Goal: Task Accomplishment & Management: Use online tool/utility

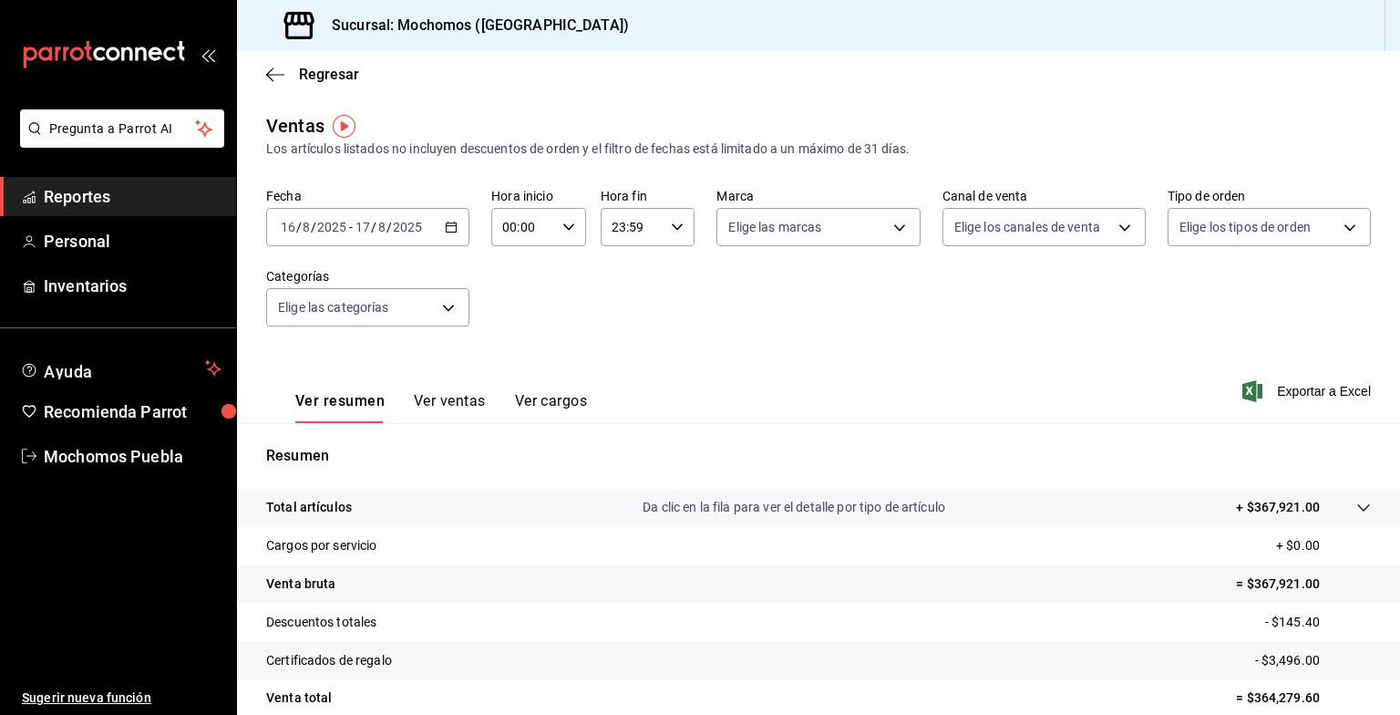
click at [448, 221] on icon "button" at bounding box center [451, 227] width 13 height 13
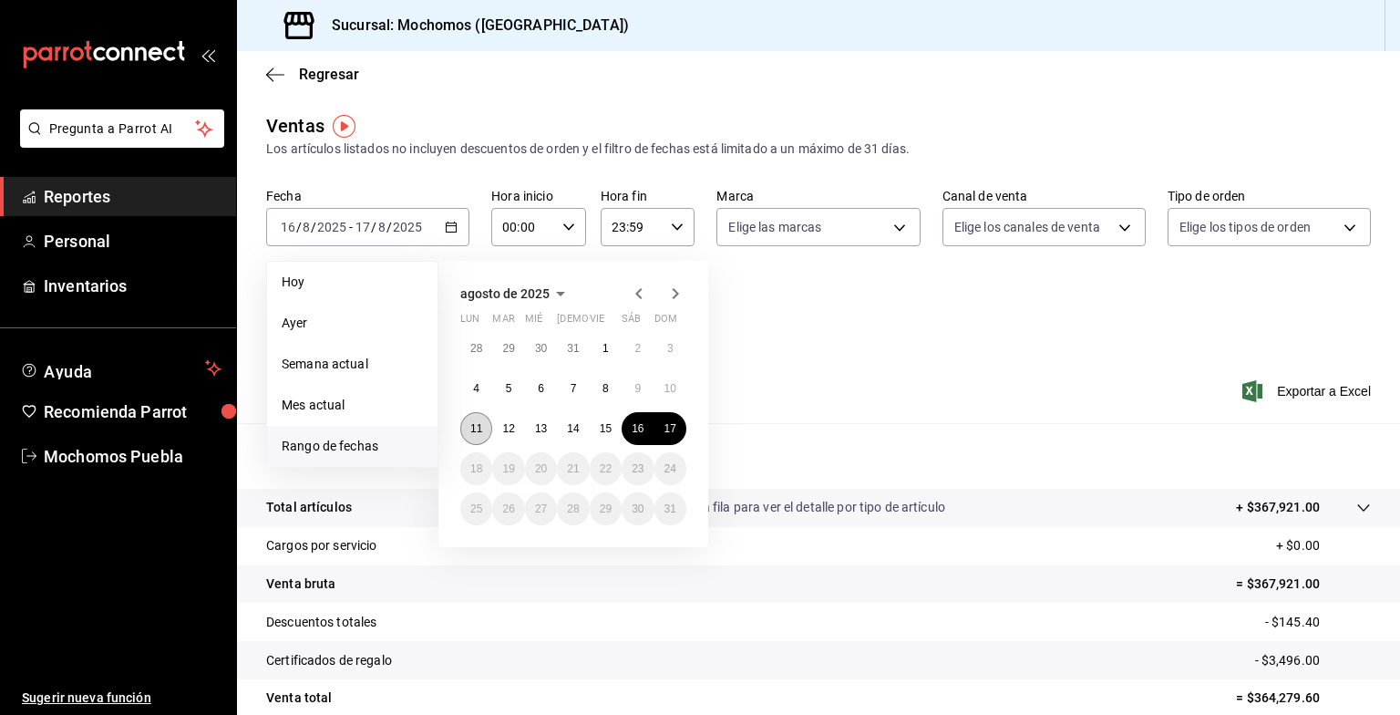
click at [464, 422] on button "11" at bounding box center [476, 428] width 32 height 33
click at [679, 420] on button "17" at bounding box center [670, 428] width 32 height 33
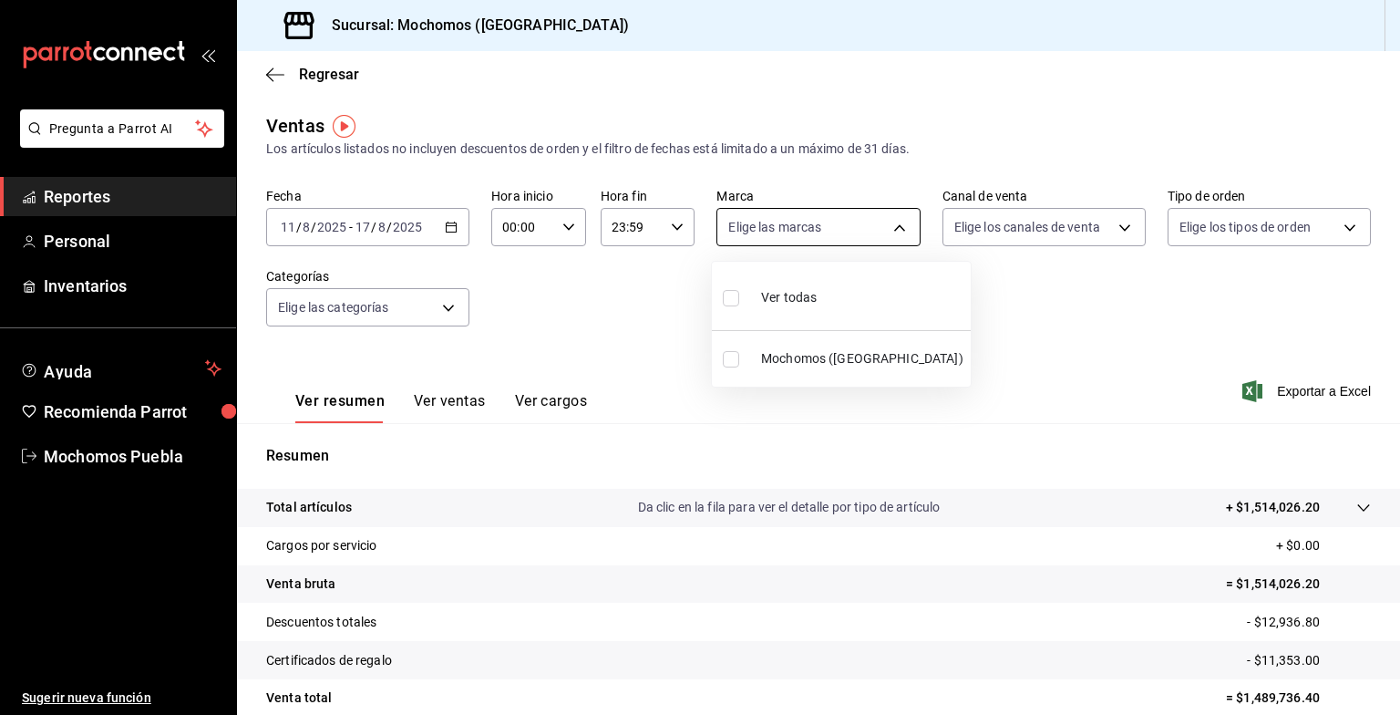
click at [896, 227] on body "Pregunta a Parrot AI Reportes Personal Inventarios Ayuda Recomienda Parrot Moch…" at bounding box center [700, 357] width 1400 height 715
click at [806, 300] on span "Ver todas" at bounding box center [789, 297] width 56 height 19
type input "65eb7388-82e4-42fa-8caf-680550c77e6f"
checkbox input "true"
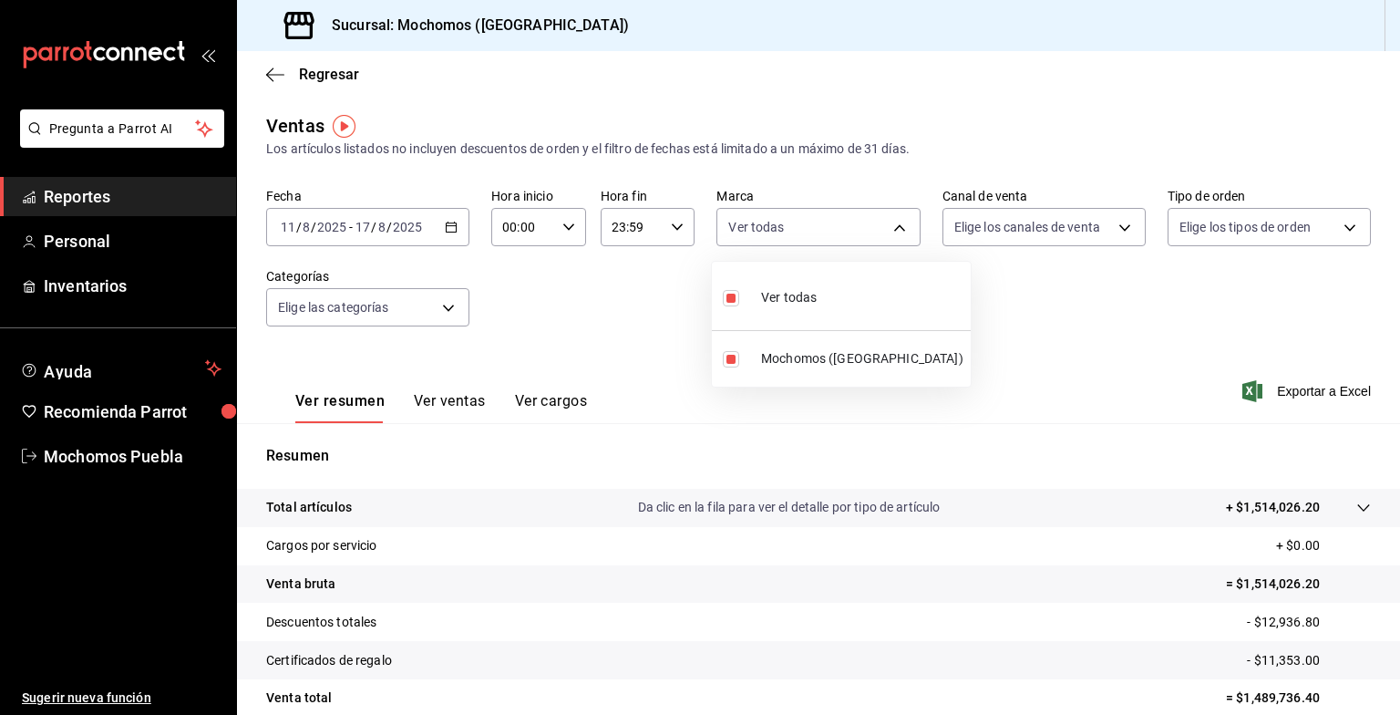
click at [1093, 233] on div at bounding box center [700, 357] width 1400 height 715
click at [1116, 228] on body "Pregunta a Parrot AI Reportes Personal Inventarios Ayuda Recomienda Parrot Moch…" at bounding box center [700, 357] width 1400 height 715
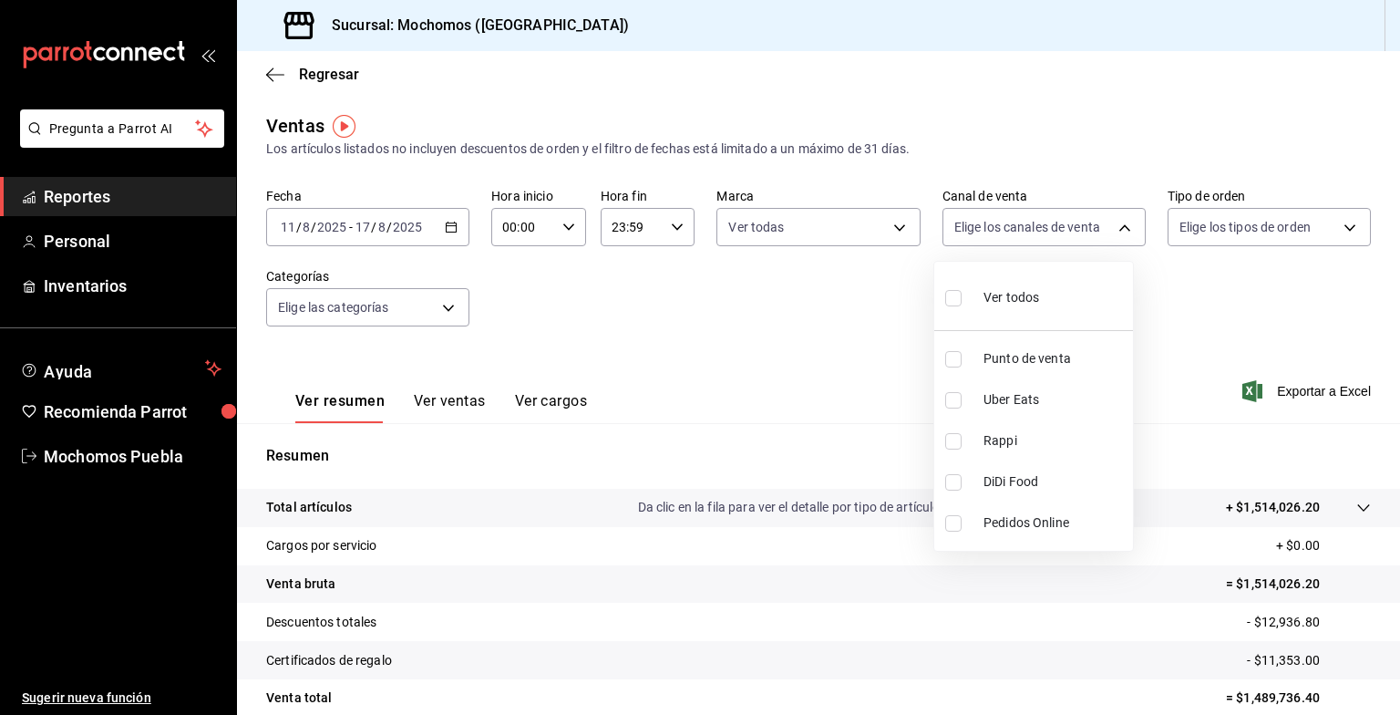
click at [1051, 286] on li "Ver todos" at bounding box center [1033, 296] width 199 height 54
type input "PARROT,UBER_EATS,RAPPI,DIDI_FOOD,ONLINE"
checkbox input "true"
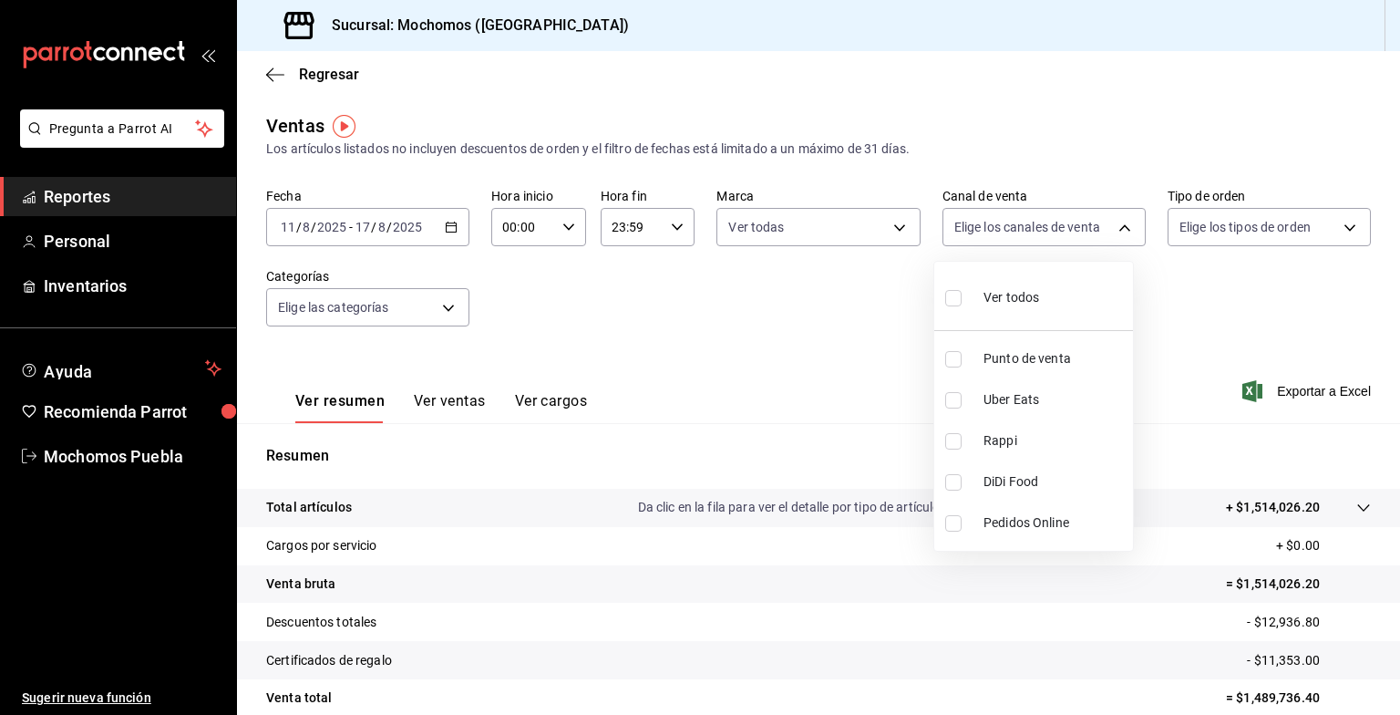
checkbox input "true"
click at [1267, 224] on div at bounding box center [700, 357] width 1400 height 715
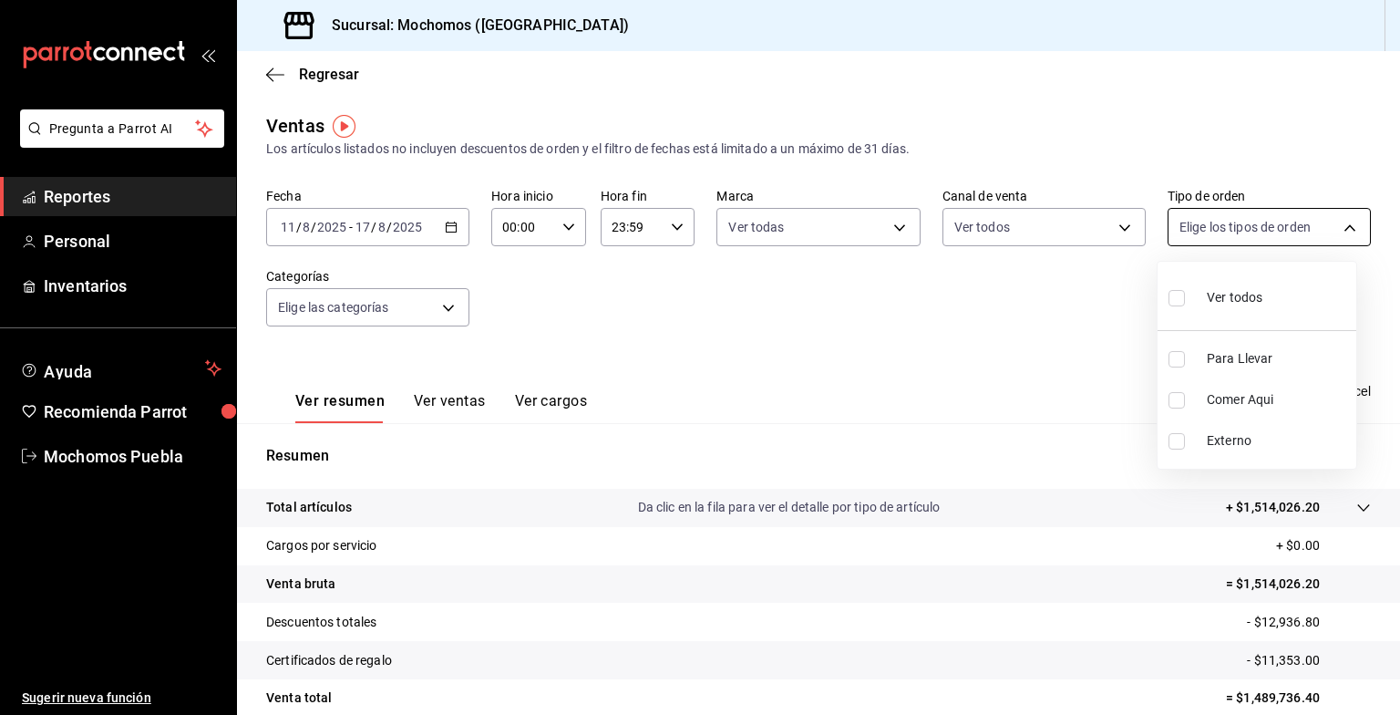
click at [1323, 236] on body "Pregunta a Parrot AI Reportes Personal Inventarios Ayuda Recomienda Parrot Moch…" at bounding box center [700, 357] width 1400 height 715
click at [1239, 309] on div "Ver todos" at bounding box center [1215, 295] width 94 height 39
type input "c9e91c43-775f-4cd6-ac16-cfdc9e5fd636,e77b1244-dd56-4ae6-90a6-fad4c81c99f8,EXTER…"
checkbox input "true"
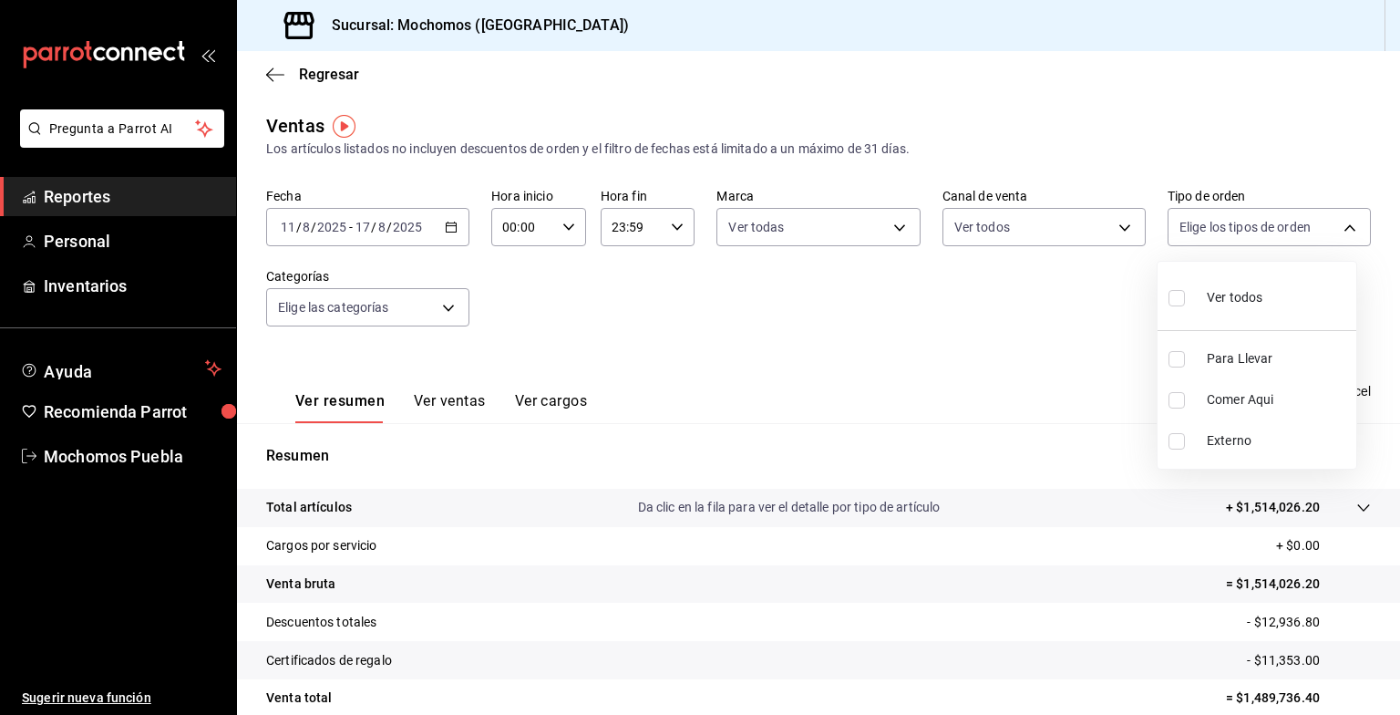
checkbox input "true"
click at [451, 303] on div at bounding box center [700, 357] width 1400 height 715
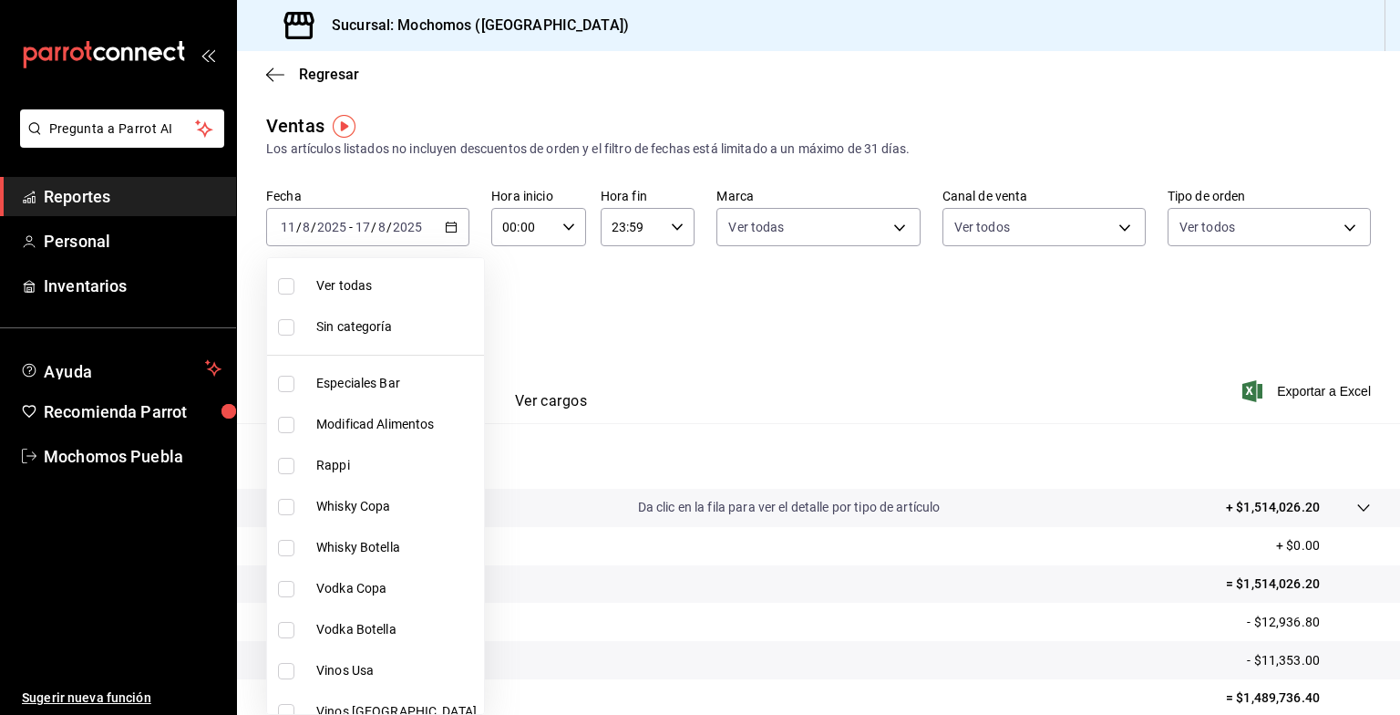
click at [452, 306] on body "Pregunta a Parrot AI Reportes Personal Inventarios Ayuda Recomienda Parrot Moch…" at bounding box center [700, 357] width 1400 height 715
click at [393, 292] on span "Ver todas" at bounding box center [396, 285] width 160 height 19
type input "357a9704-c999-4c63-af81-0c25438b67b5,a93eec79-672f-49c2-b1cd-14f211909374,5e983…"
checkbox input "true"
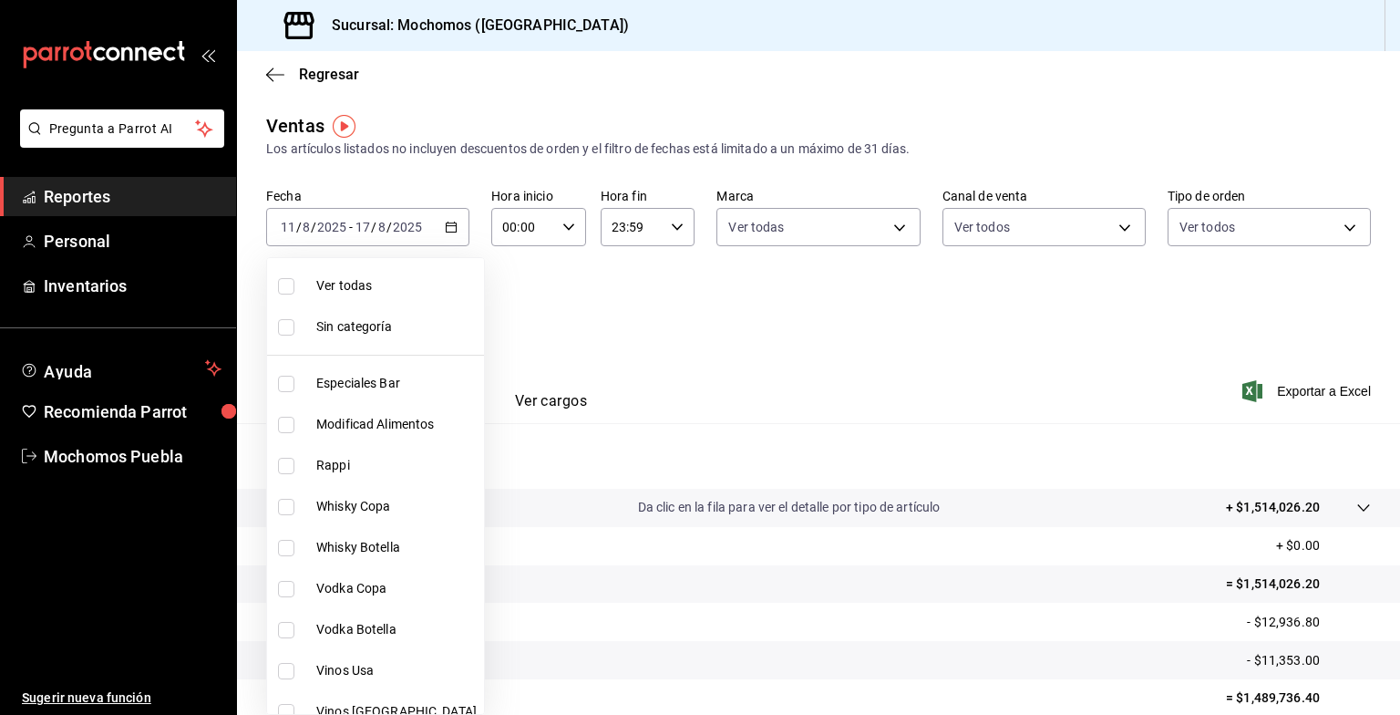
checkbox input "true"
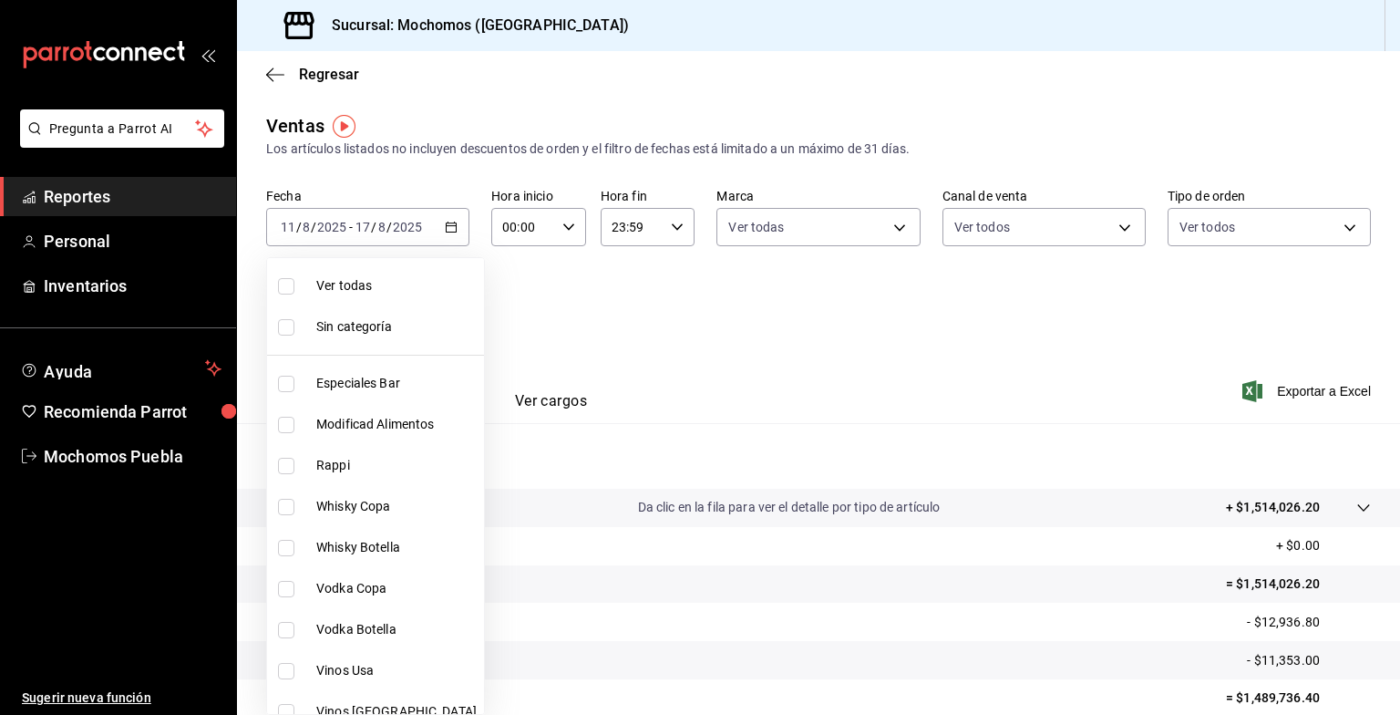
checkbox input "true"
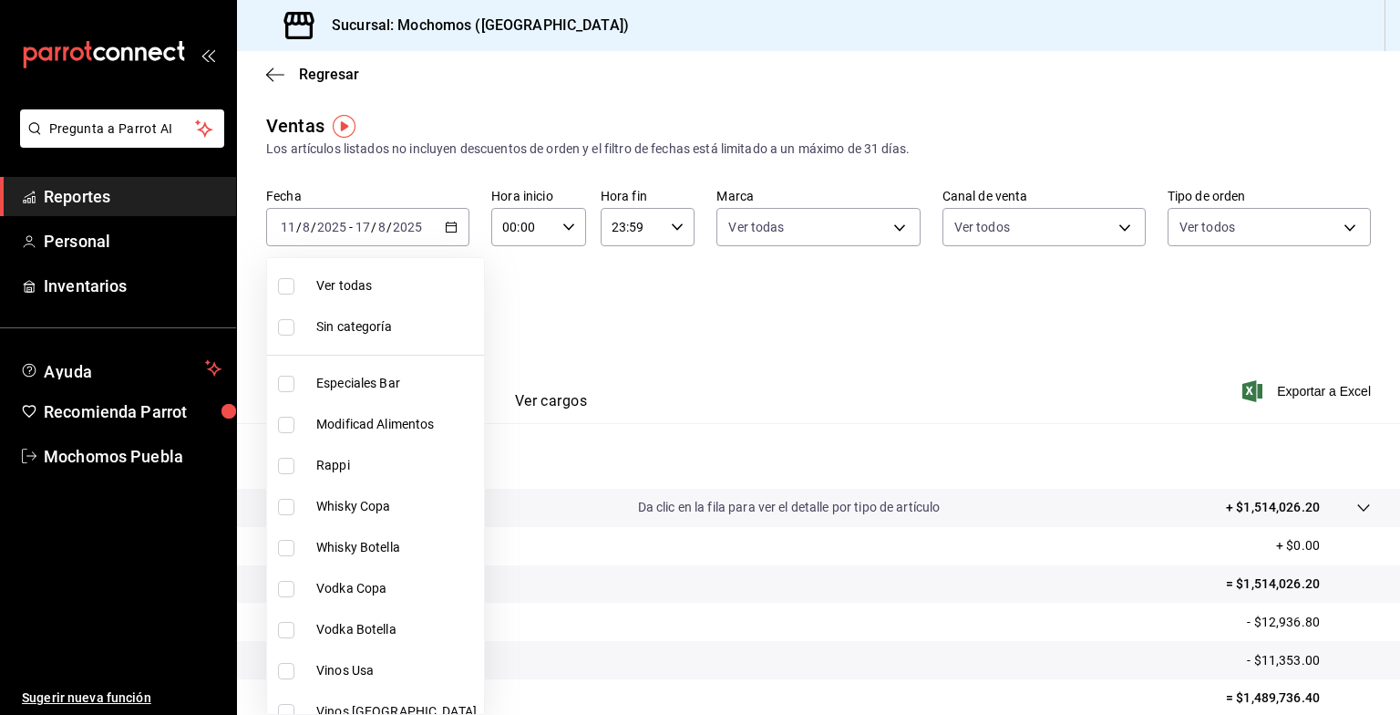
checkbox input "true"
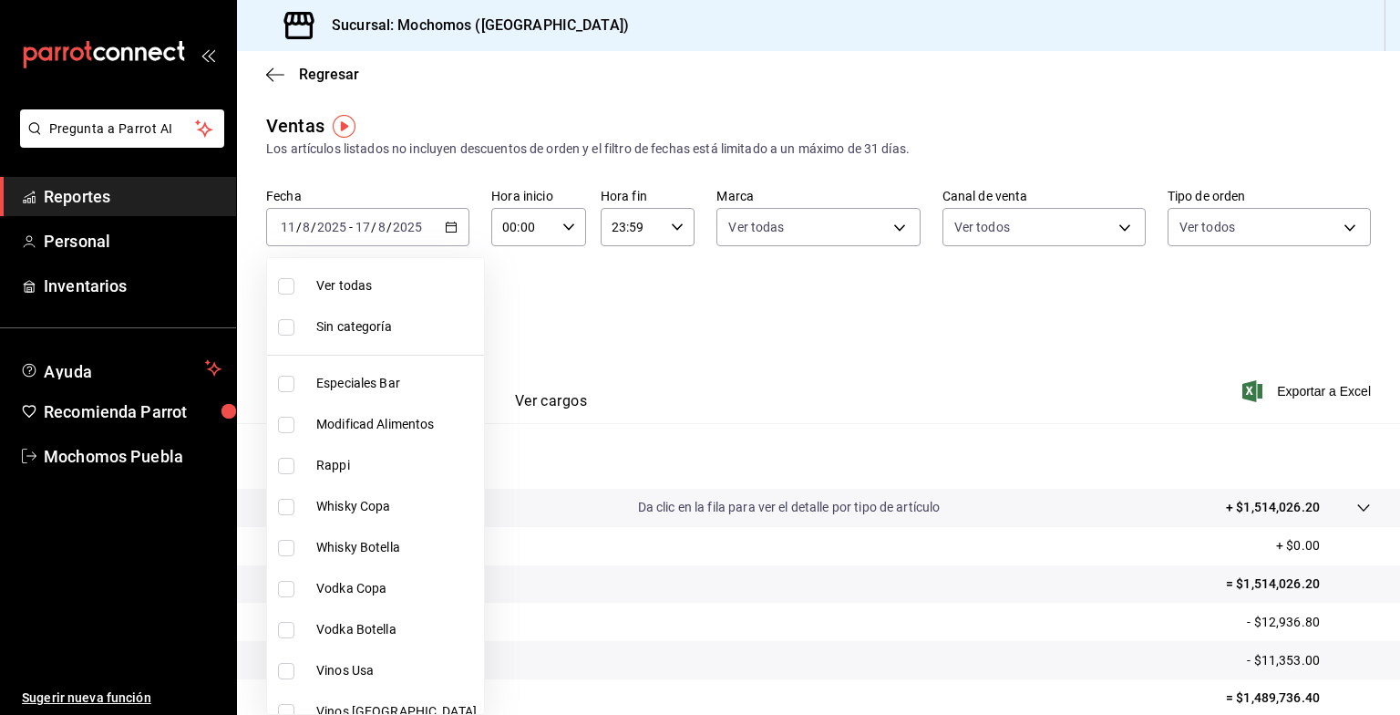
checkbox input "true"
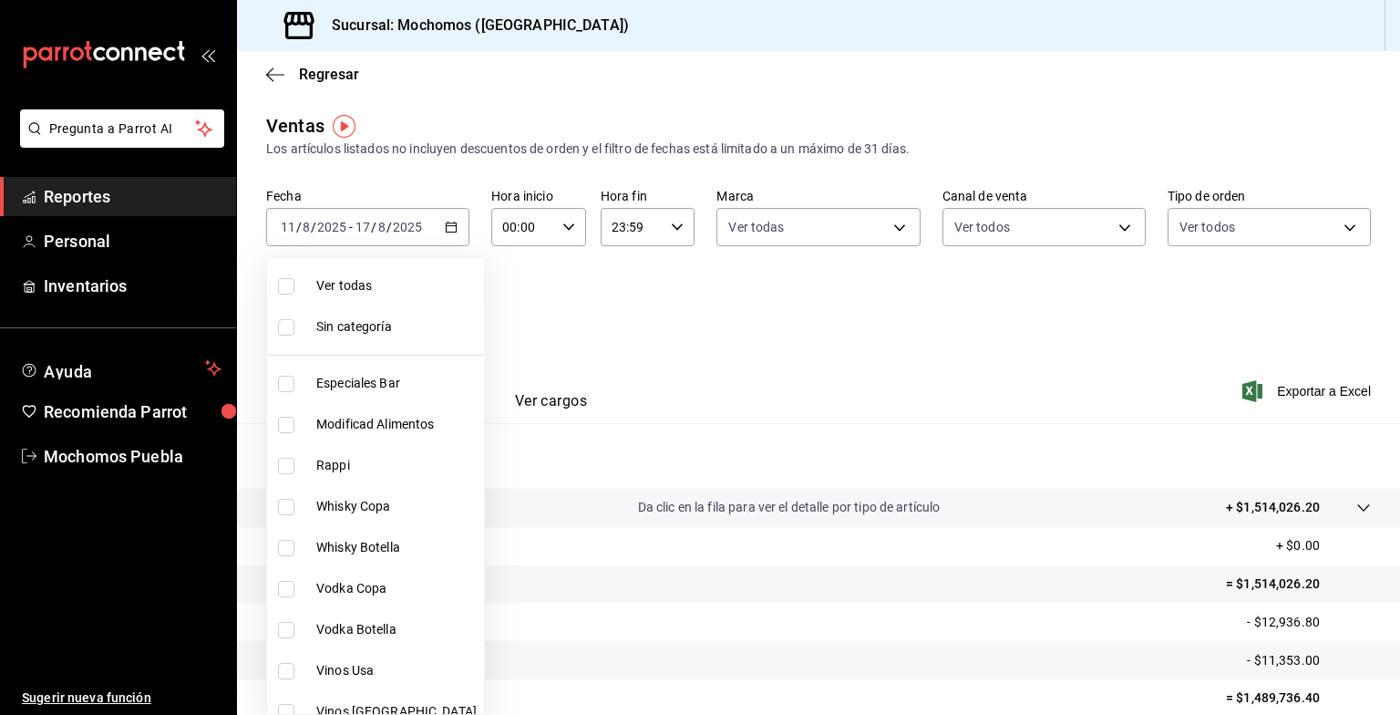
checkbox input "true"
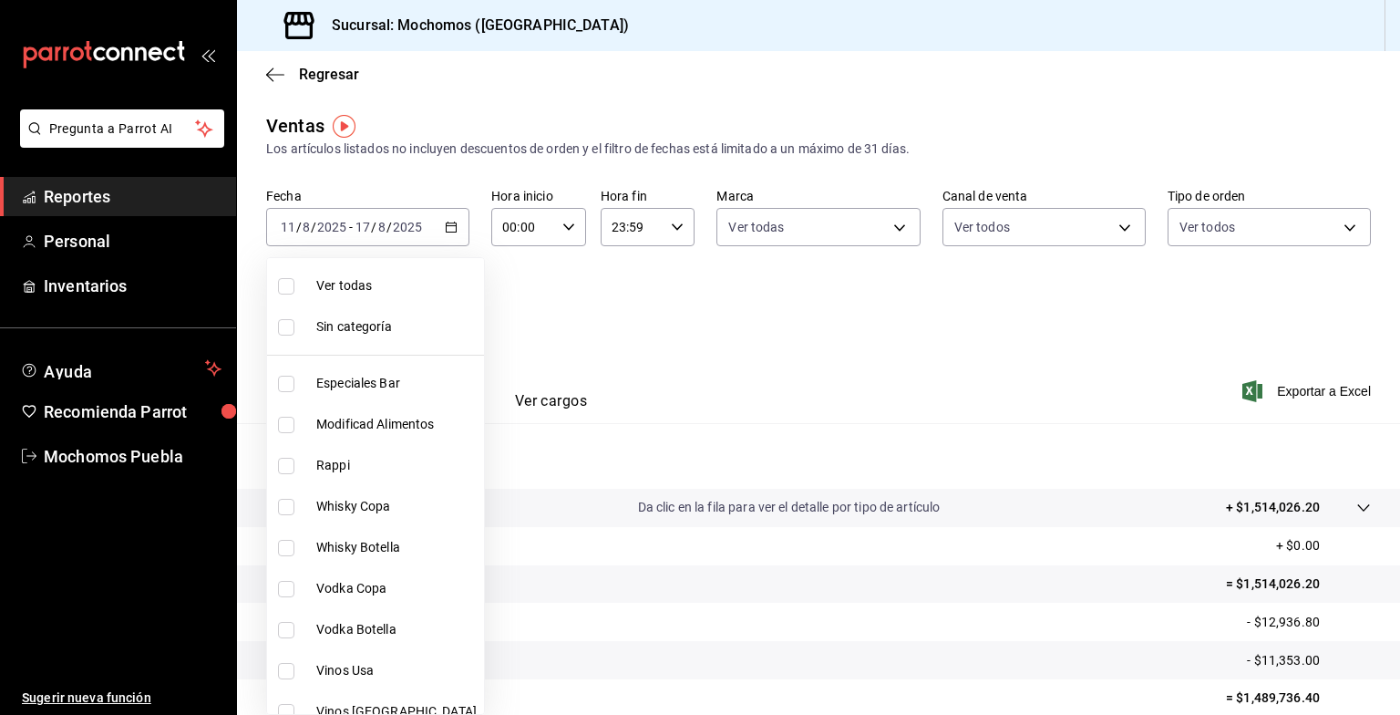
checkbox input "true"
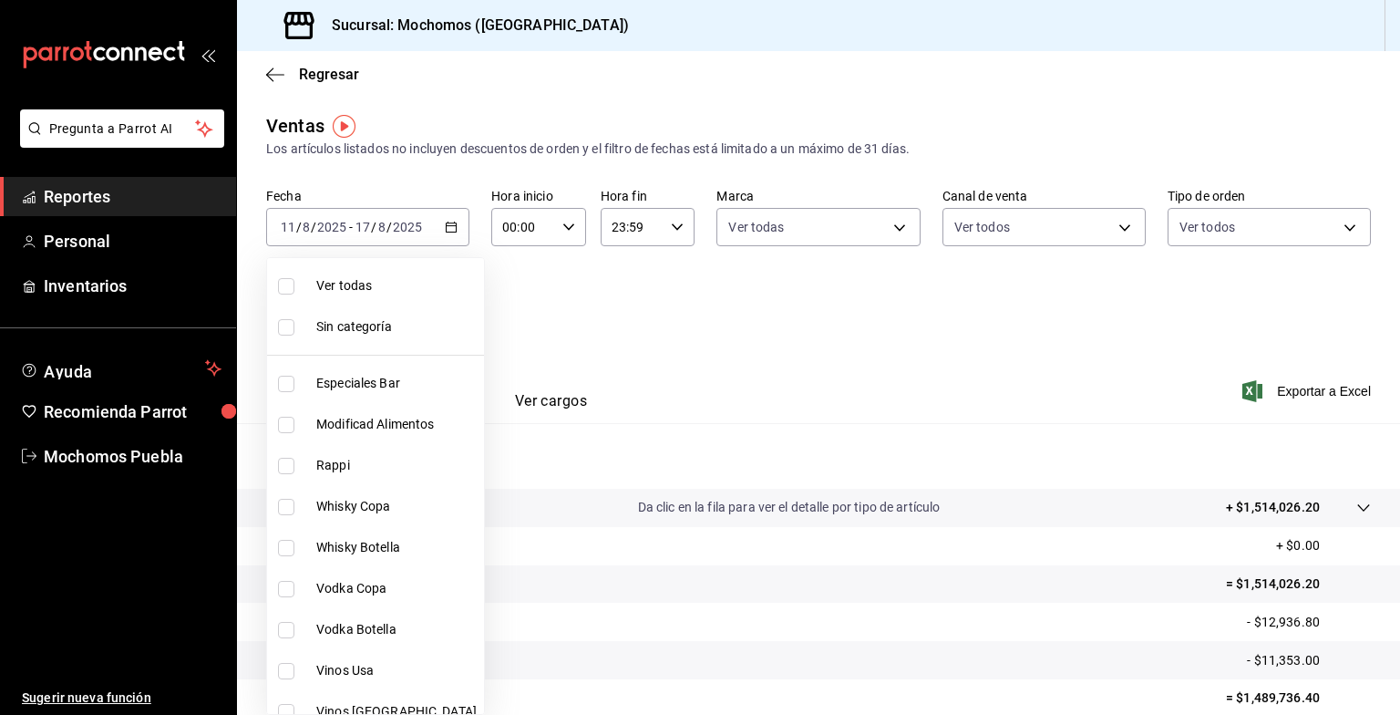
checkbox input "true"
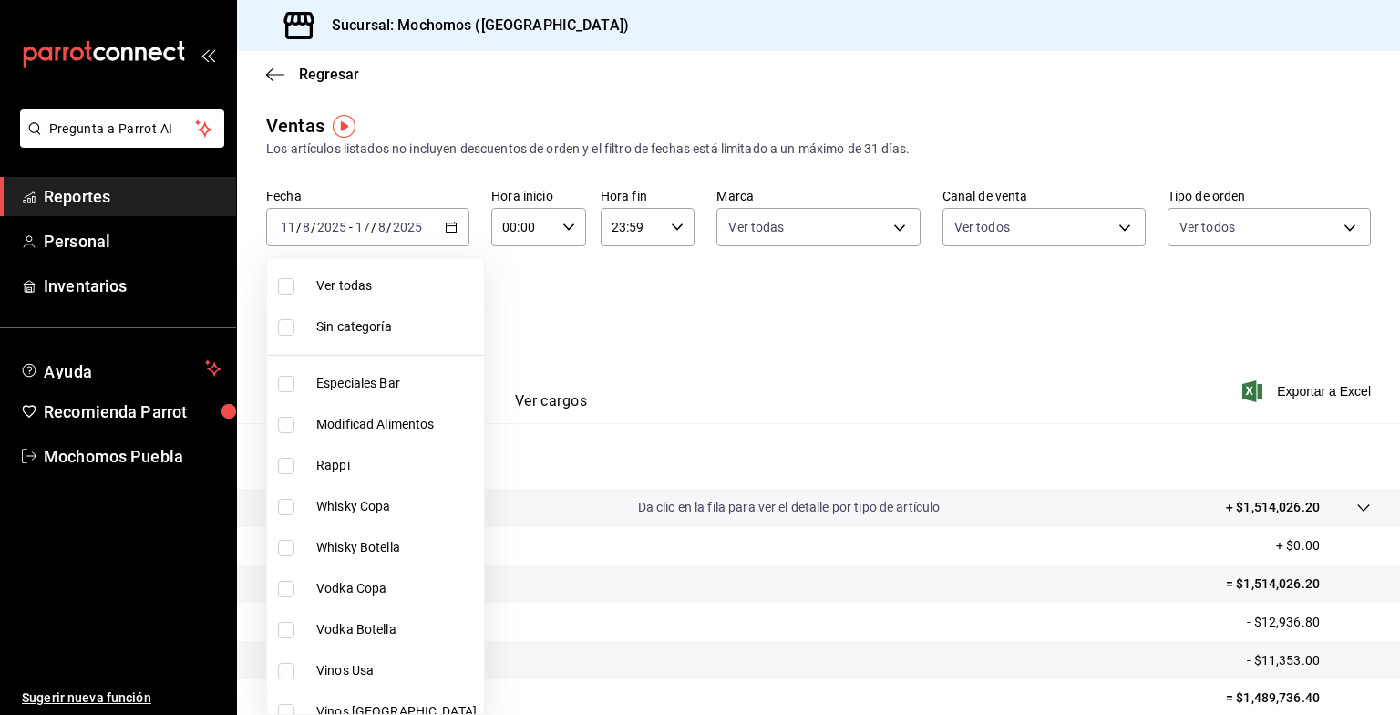
checkbox input "true"
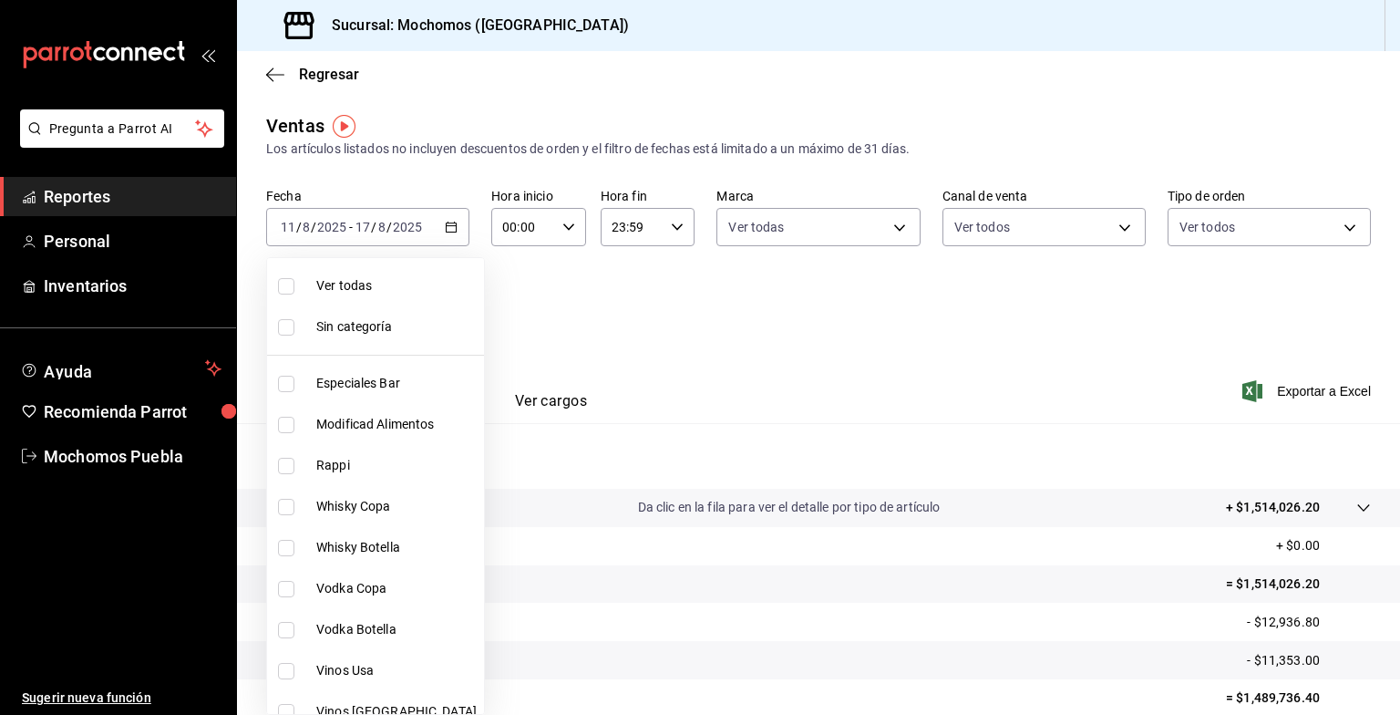
checkbox input "true"
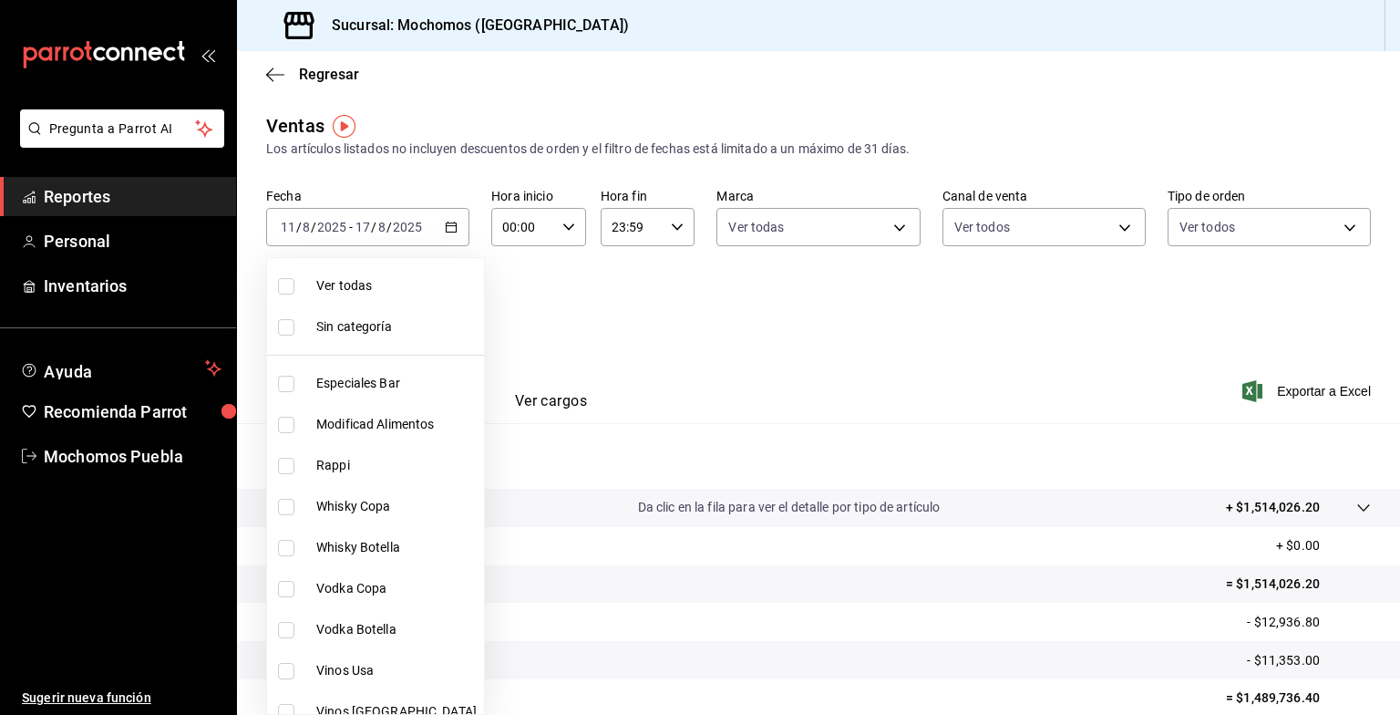
checkbox input "true"
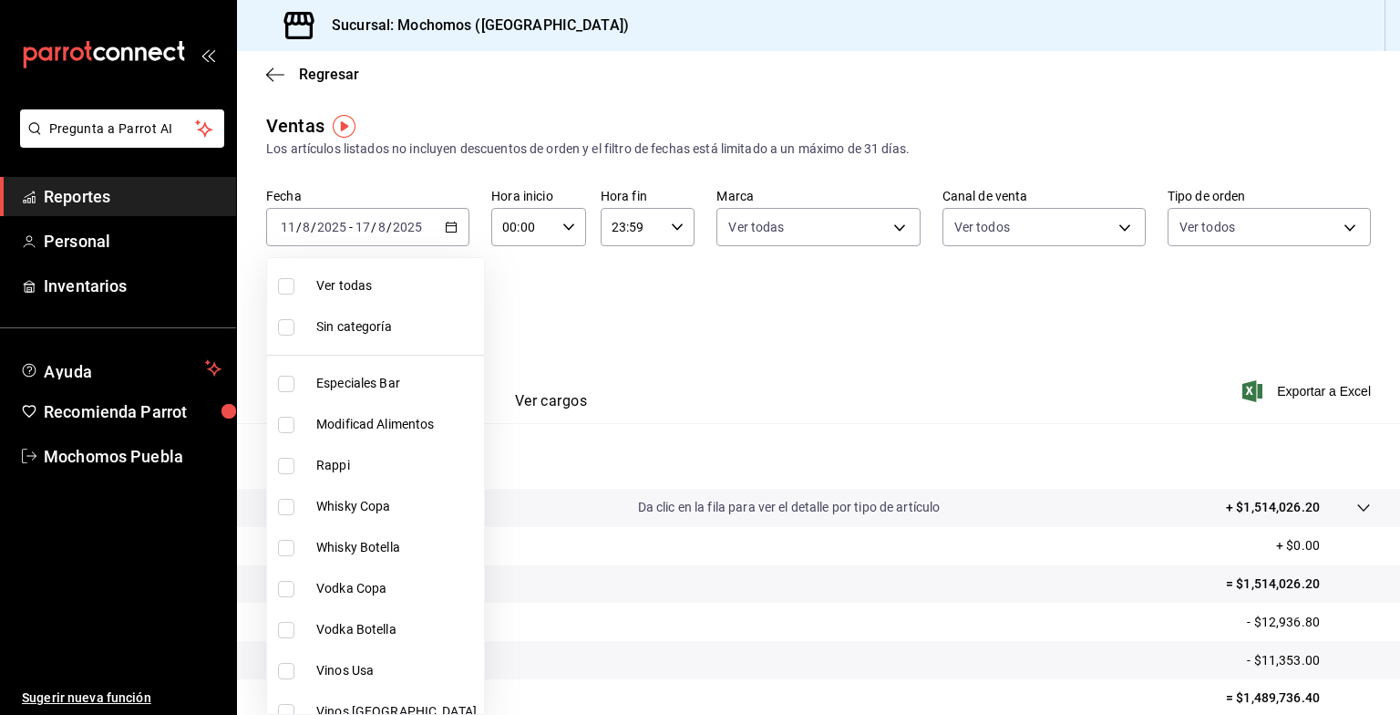
checkbox input "true"
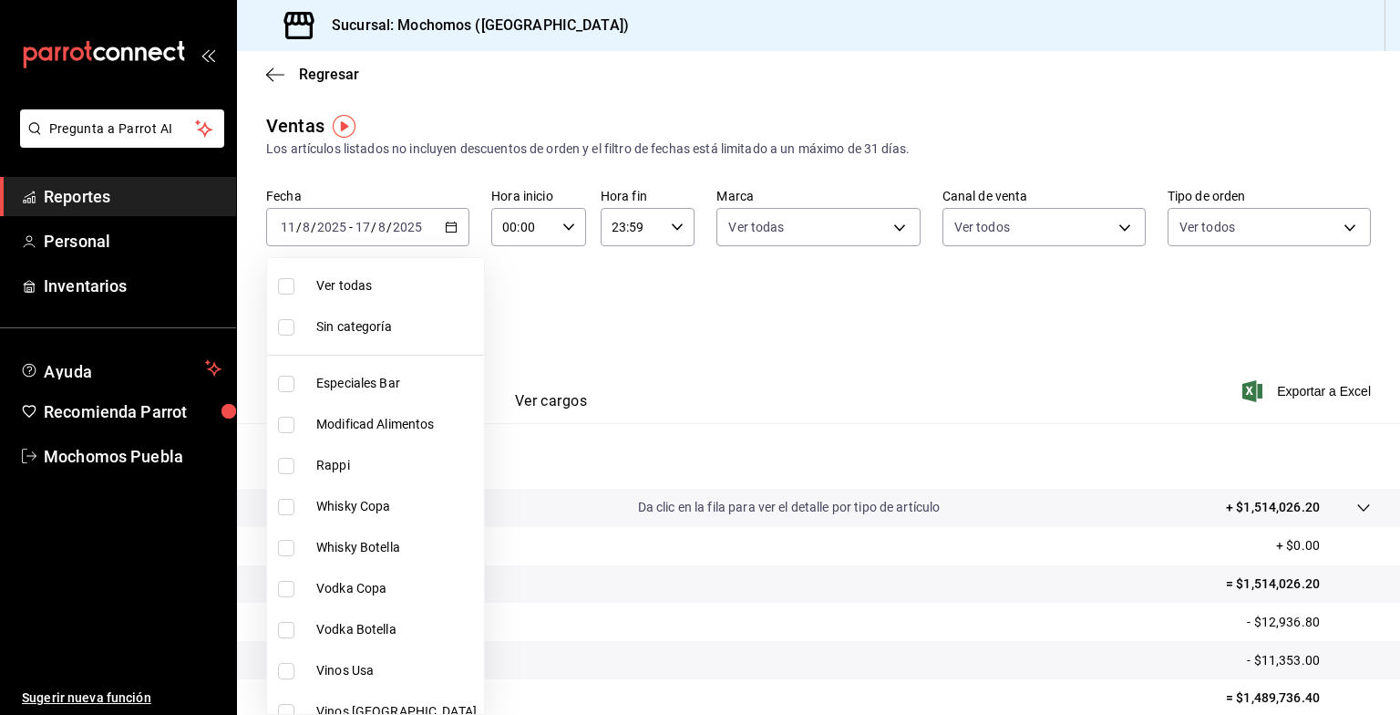
checkbox input "true"
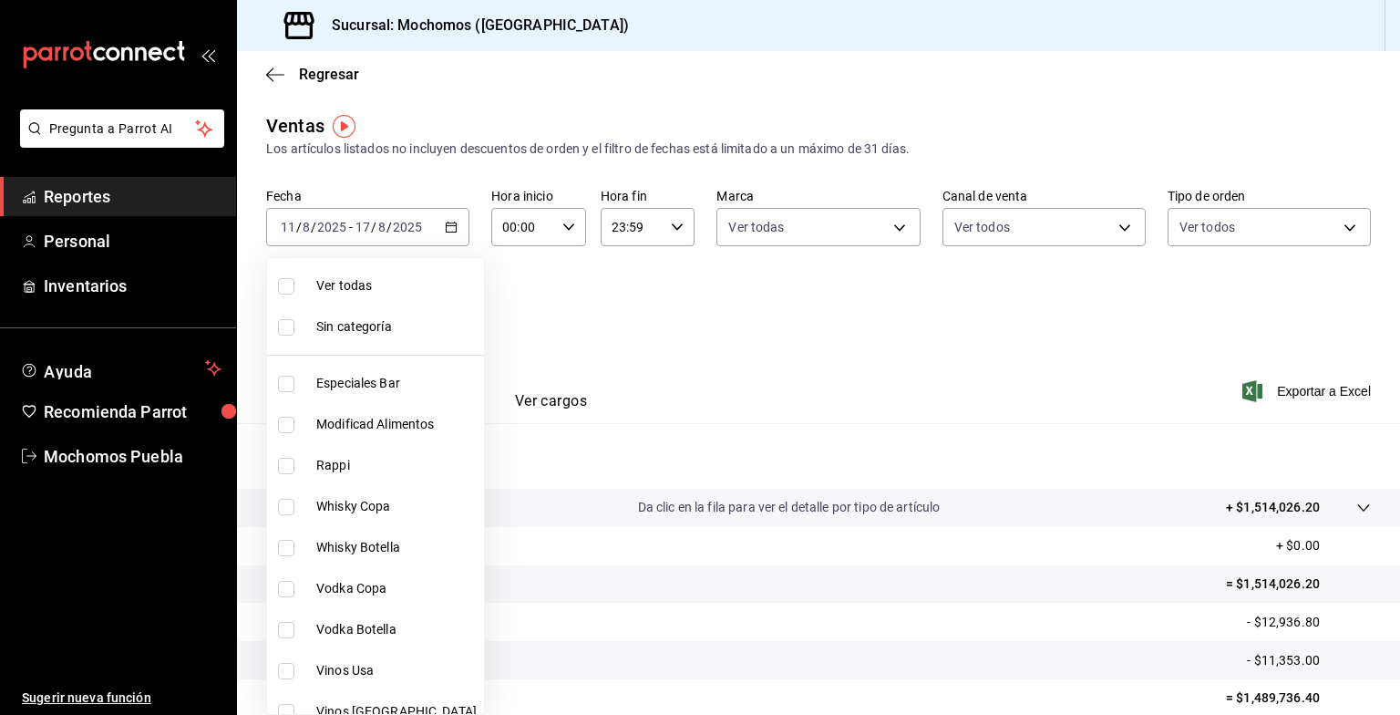
checkbox input "true"
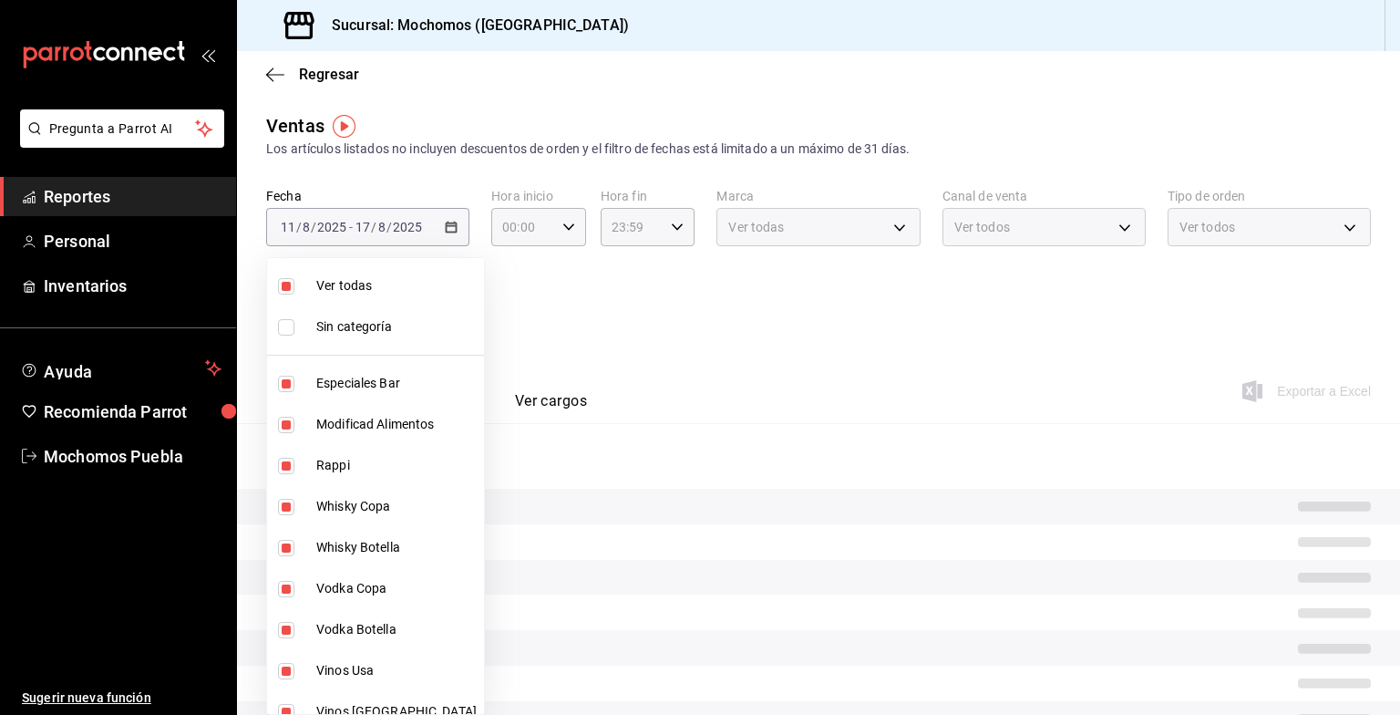
click at [1085, 347] on div at bounding box center [700, 357] width 1400 height 715
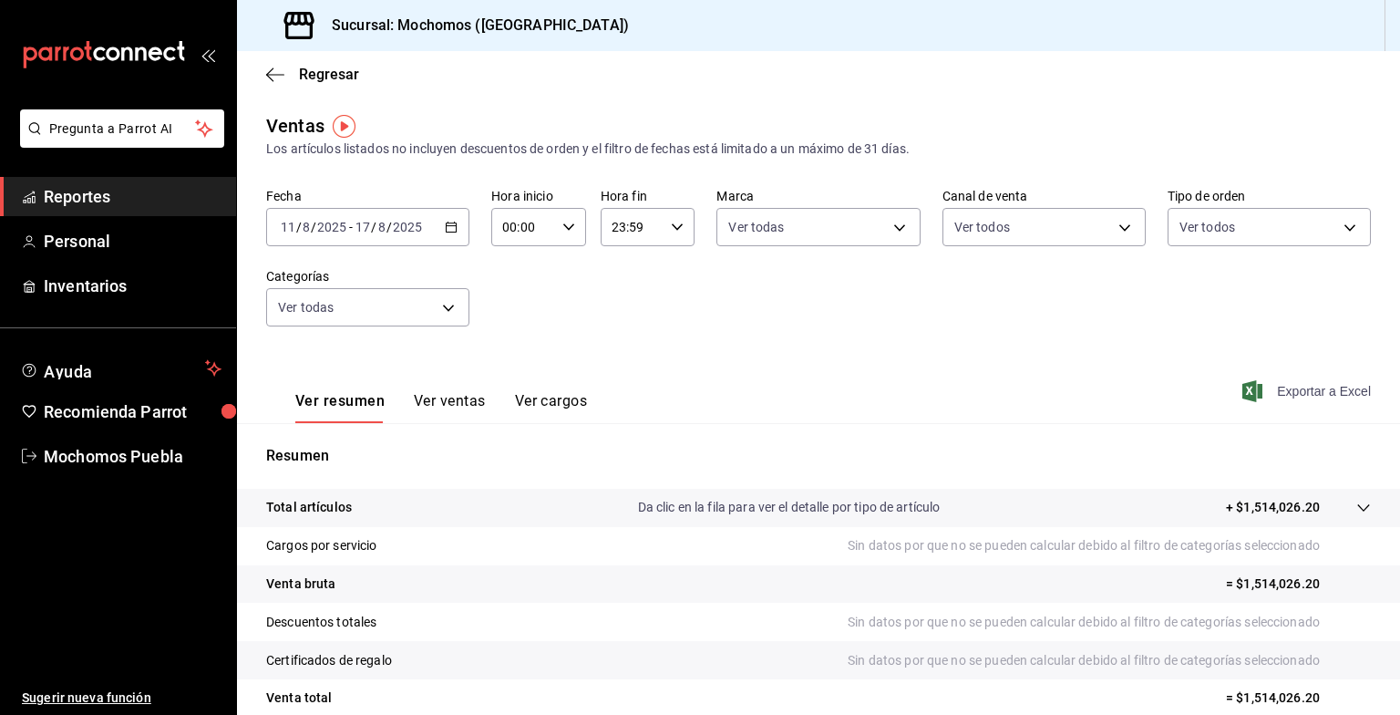
click at [1311, 392] on span "Exportar a Excel" at bounding box center [1308, 391] width 125 height 22
